Goal: Find specific page/section: Find specific page/section

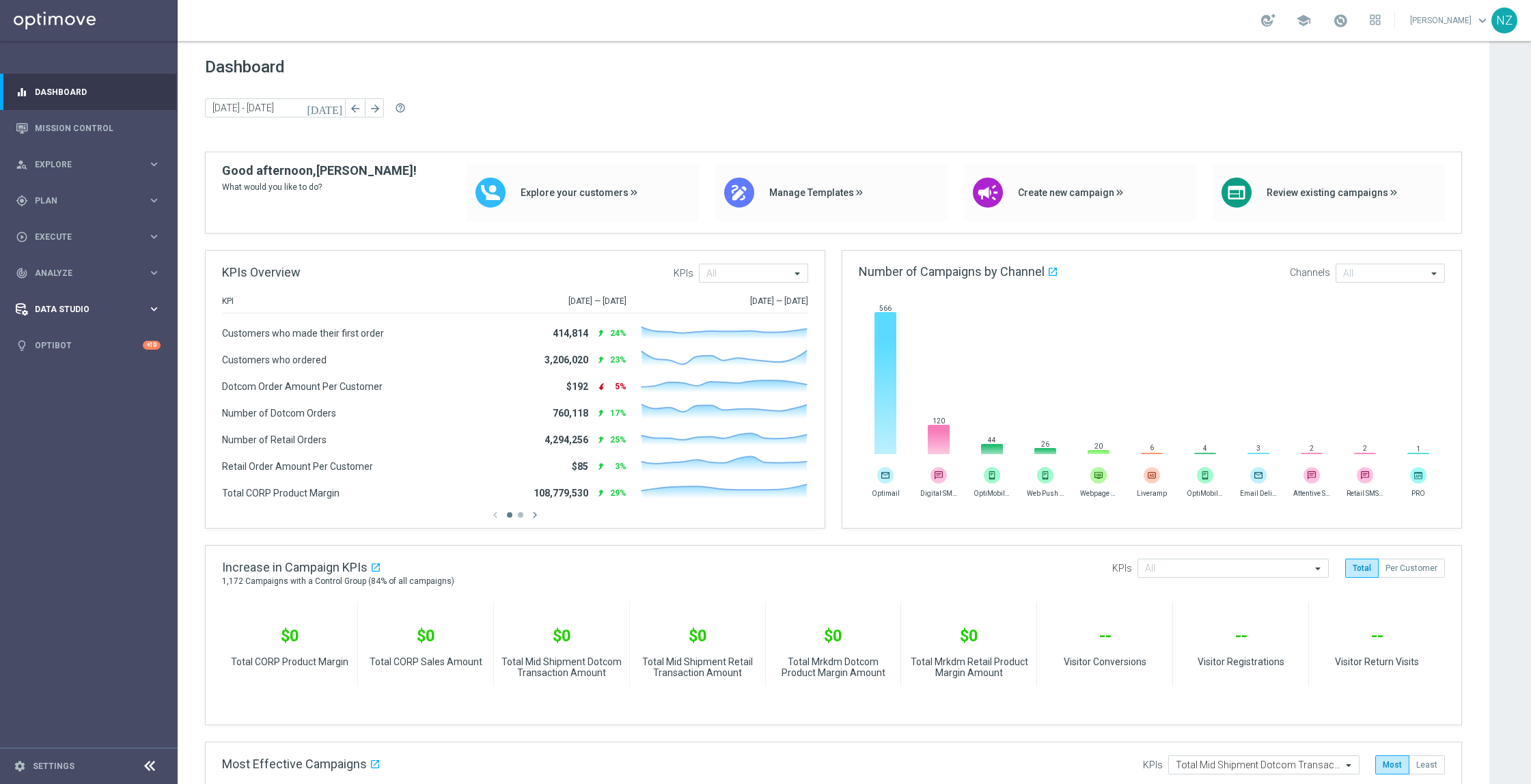
click at [153, 307] on icon "keyboard_arrow_right" at bounding box center [153, 308] width 13 height 13
click at [144, 274] on span "Analyze" at bounding box center [91, 273] width 113 height 8
click at [126, 409] on accordion "BI Studio keyboard_arrow_right Campaigns Deliverability Emails Baseline Matchba…" at bounding box center [105, 403] width 141 height 20
click at [101, 398] on button "BI Studio keyboard_arrow_right" at bounding box center [98, 404] width 126 height 11
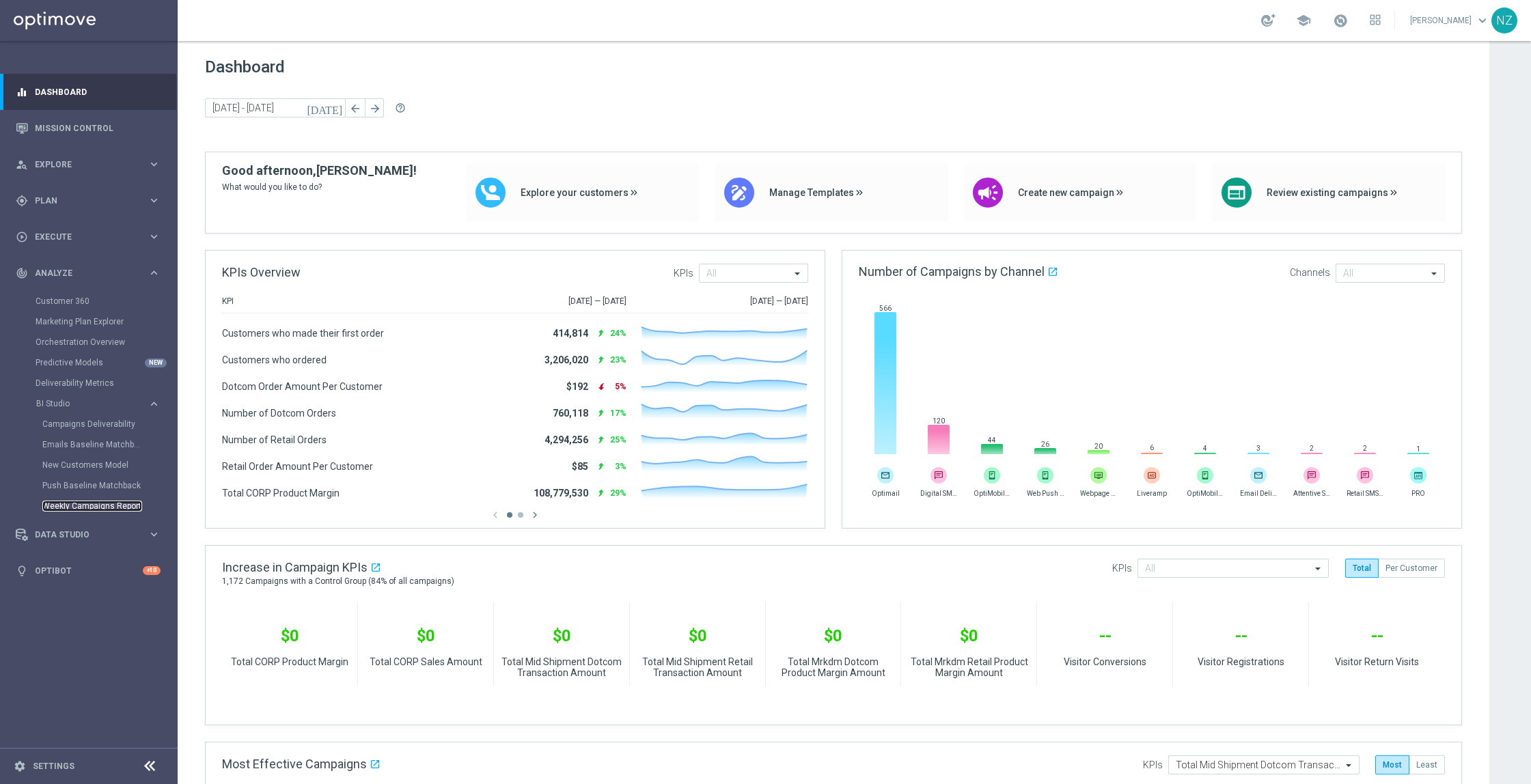
click at [56, 504] on link "Weekly Campaigns Report" at bounding box center [92, 506] width 100 height 11
